Goal: Transaction & Acquisition: Subscribe to service/newsletter

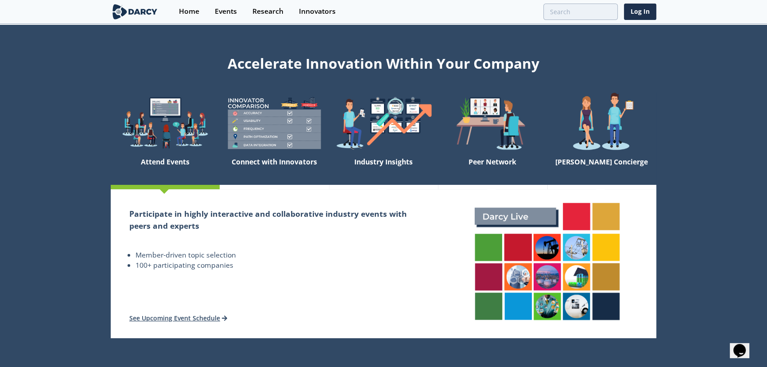
scroll to position [134, 0]
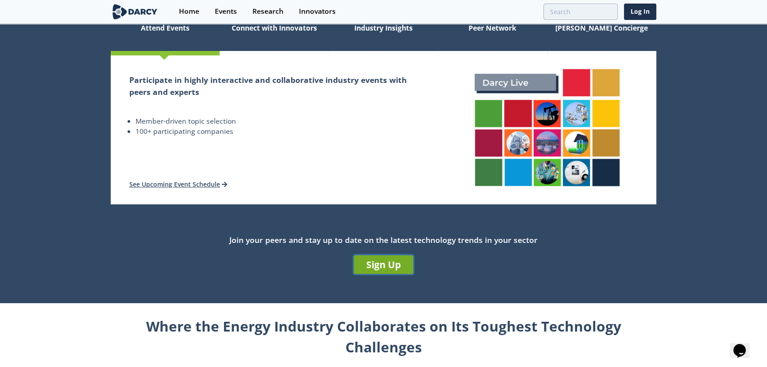
click at [399, 265] on link "Sign Up" at bounding box center [383, 264] width 59 height 19
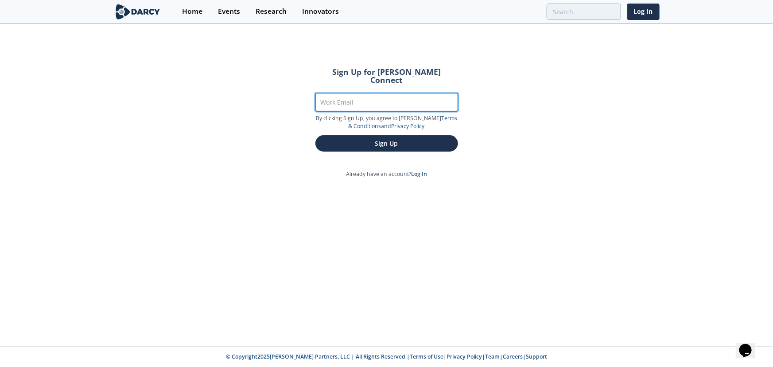
click at [361, 93] on input "Work Email" at bounding box center [386, 102] width 143 height 18
click at [40, 64] on div "Sign Up for [PERSON_NAME] Connect Work Email By clicking Sign Up, you agree to …" at bounding box center [386, 185] width 773 height 321
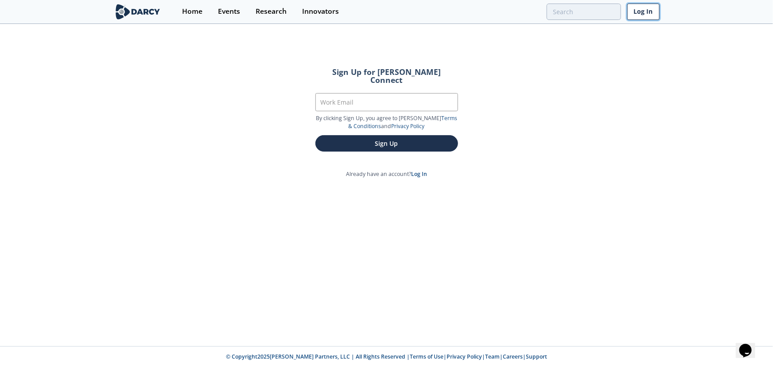
click at [644, 16] on link "Log In" at bounding box center [643, 12] width 32 height 16
